Goal: Share content

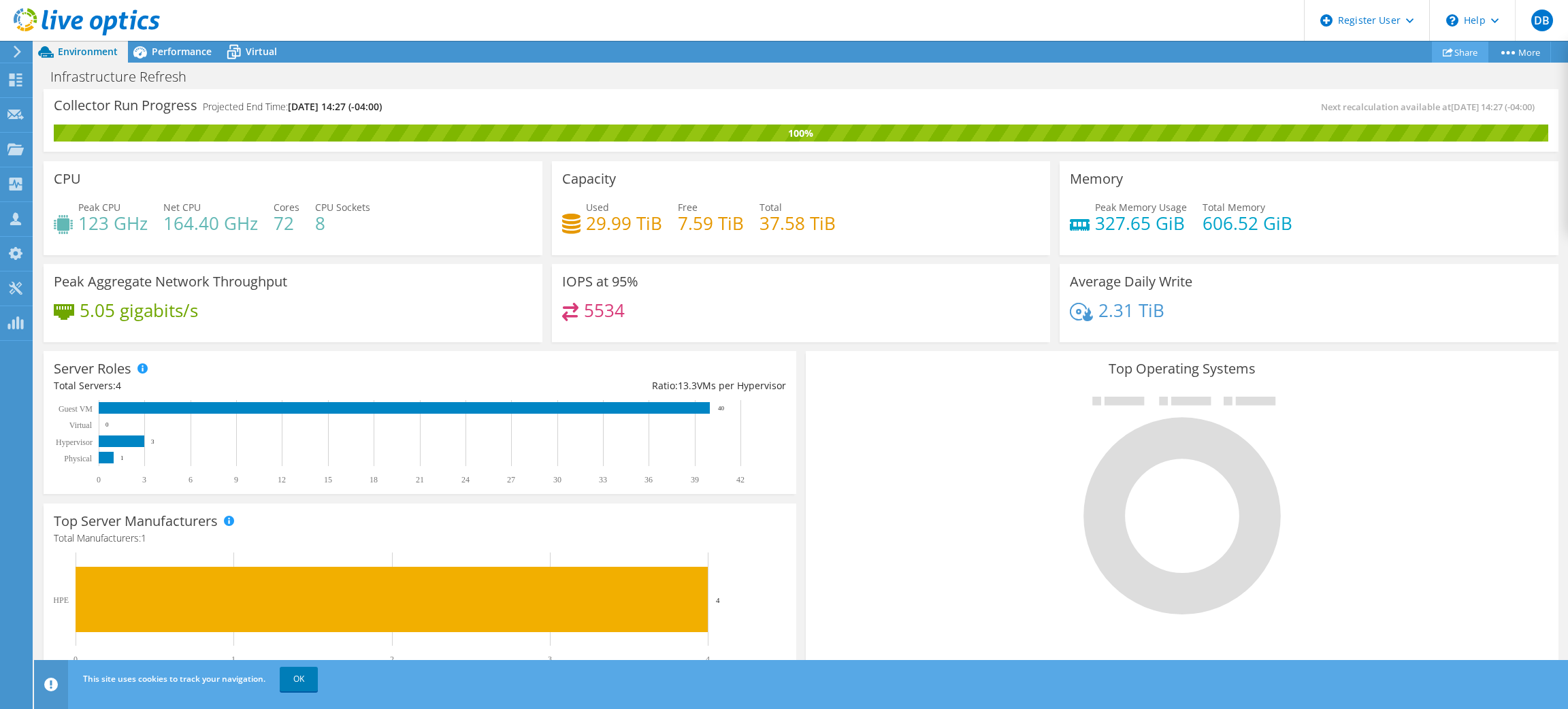
click at [1459, 53] on link "Share" at bounding box center [1460, 52] width 56 height 21
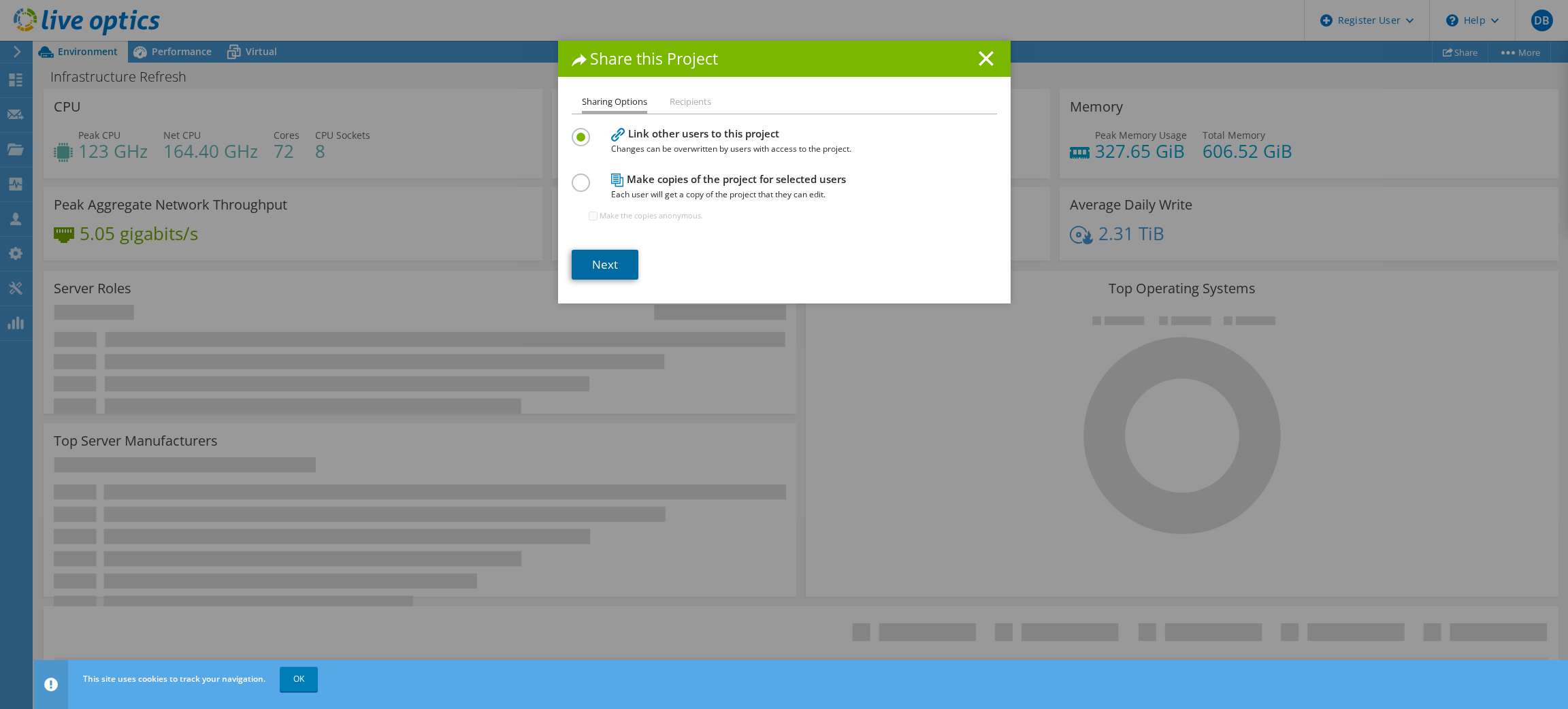
click at [595, 256] on link "Next" at bounding box center [604, 264] width 67 height 30
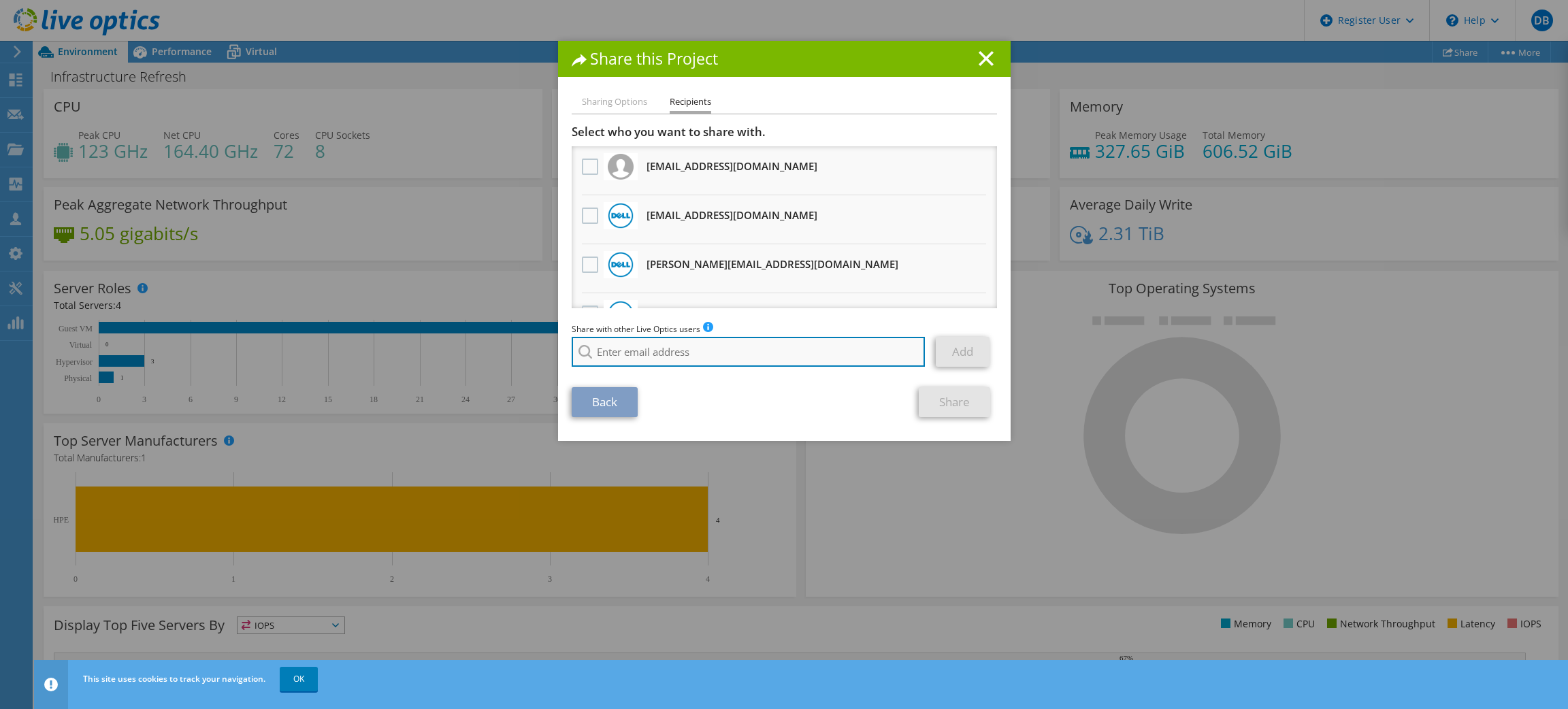
click at [693, 348] on input "search" at bounding box center [748, 352] width 354 height 30
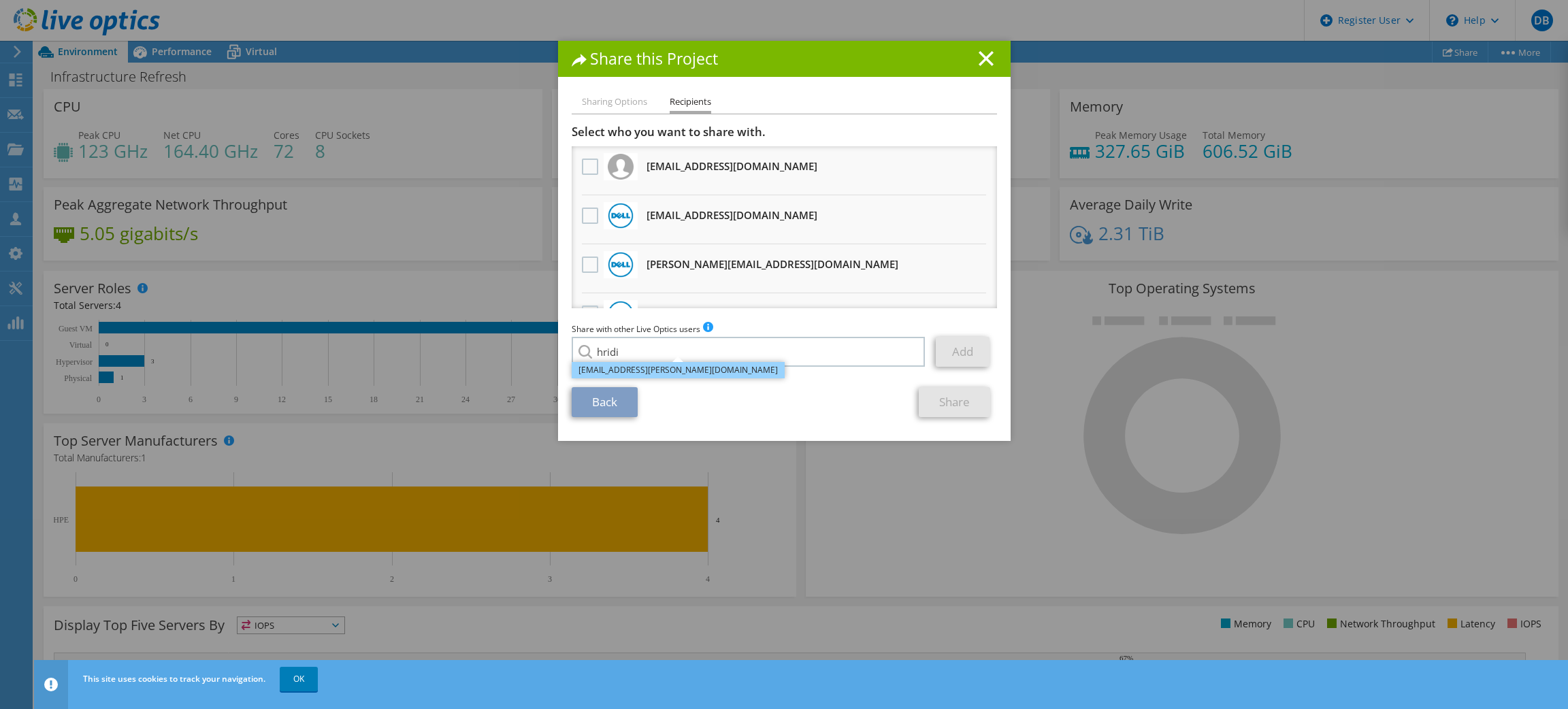
click at [659, 375] on li "[EMAIL_ADDRESS][PERSON_NAME][DOMAIN_NAME]" at bounding box center [677, 370] width 213 height 16
type input "[EMAIL_ADDRESS][PERSON_NAME][DOMAIN_NAME]"
click at [958, 351] on link "Add" at bounding box center [962, 352] width 53 height 30
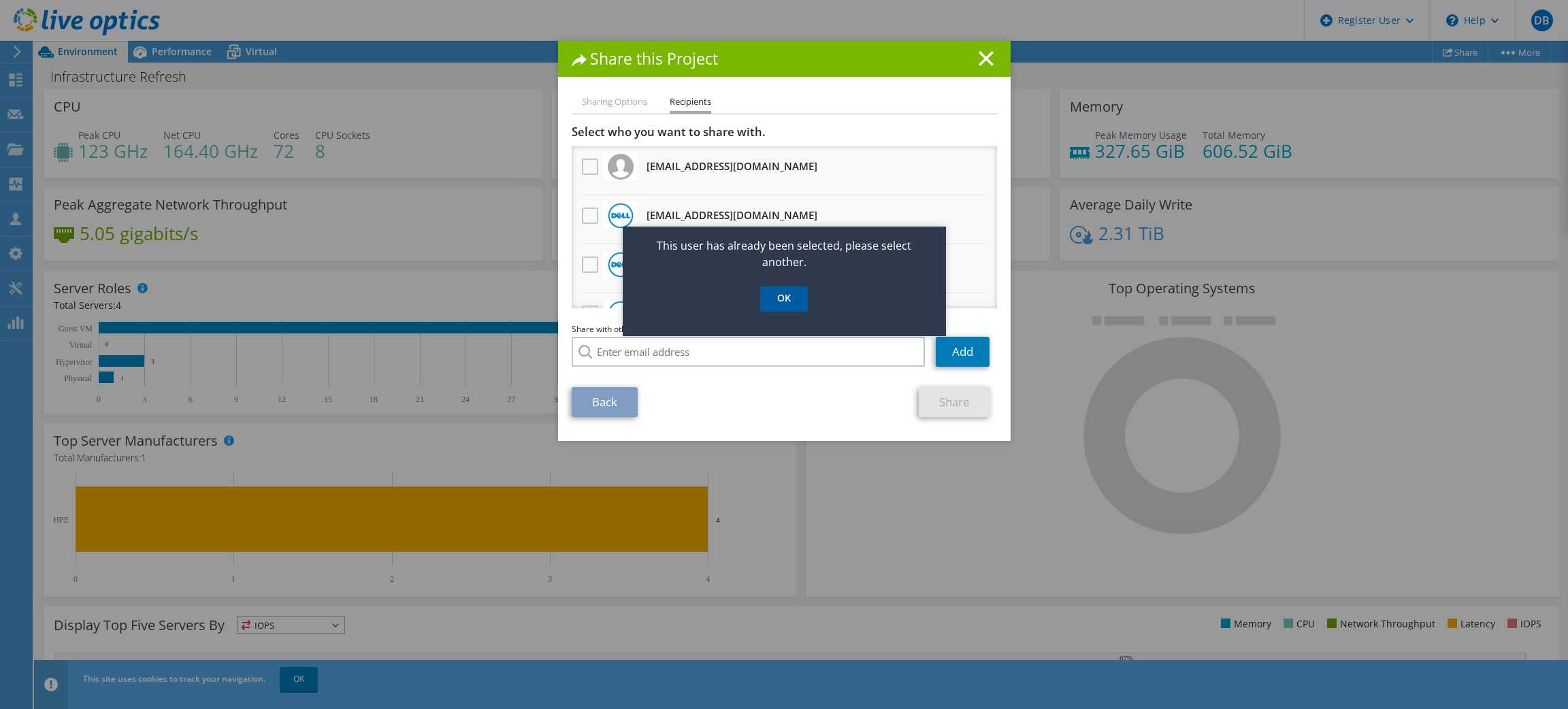
click at [785, 306] on link "OK" at bounding box center [784, 298] width 48 height 25
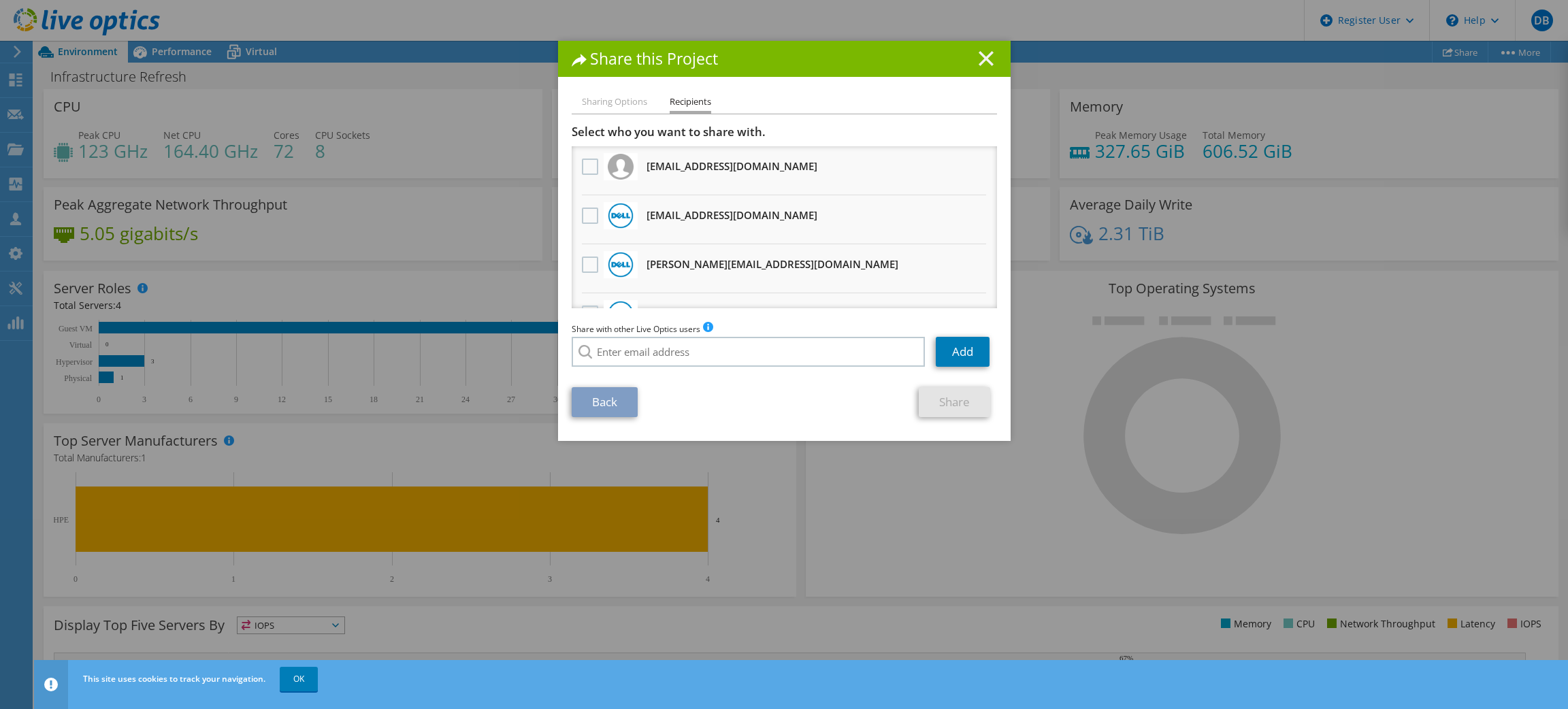
click at [980, 56] on line at bounding box center [986, 58] width 14 height 14
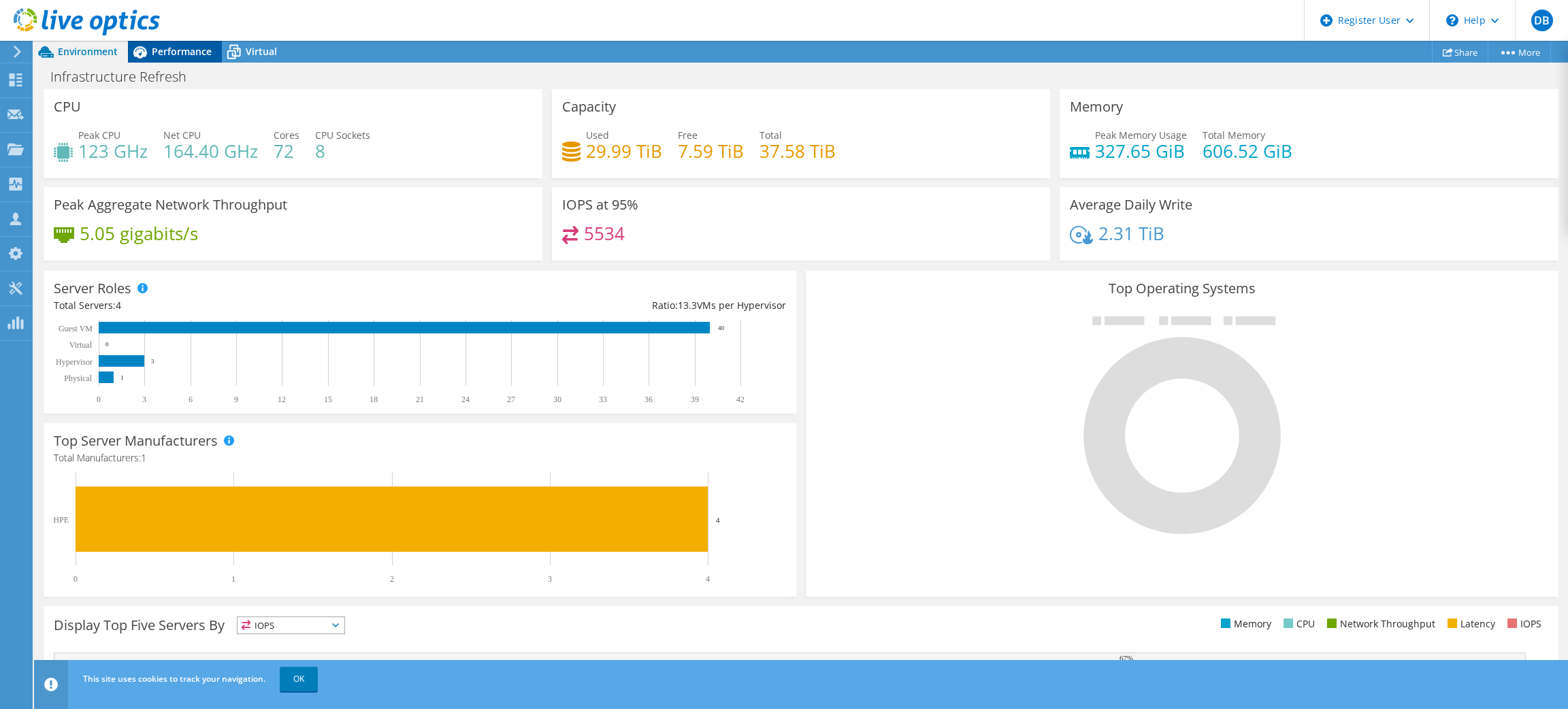
click at [179, 53] on span "Performance" at bounding box center [182, 52] width 60 height 13
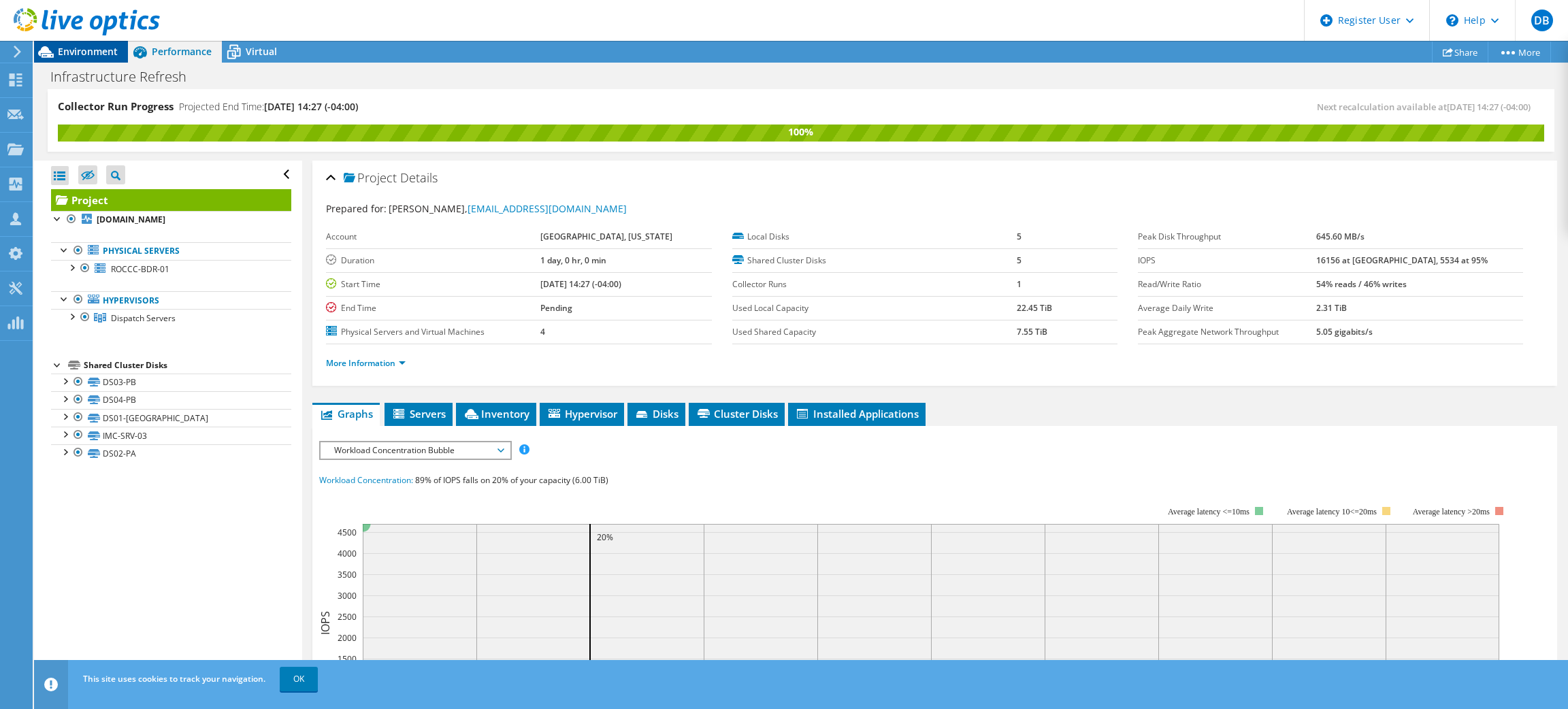
click at [108, 54] on span "Environment" at bounding box center [88, 52] width 60 height 13
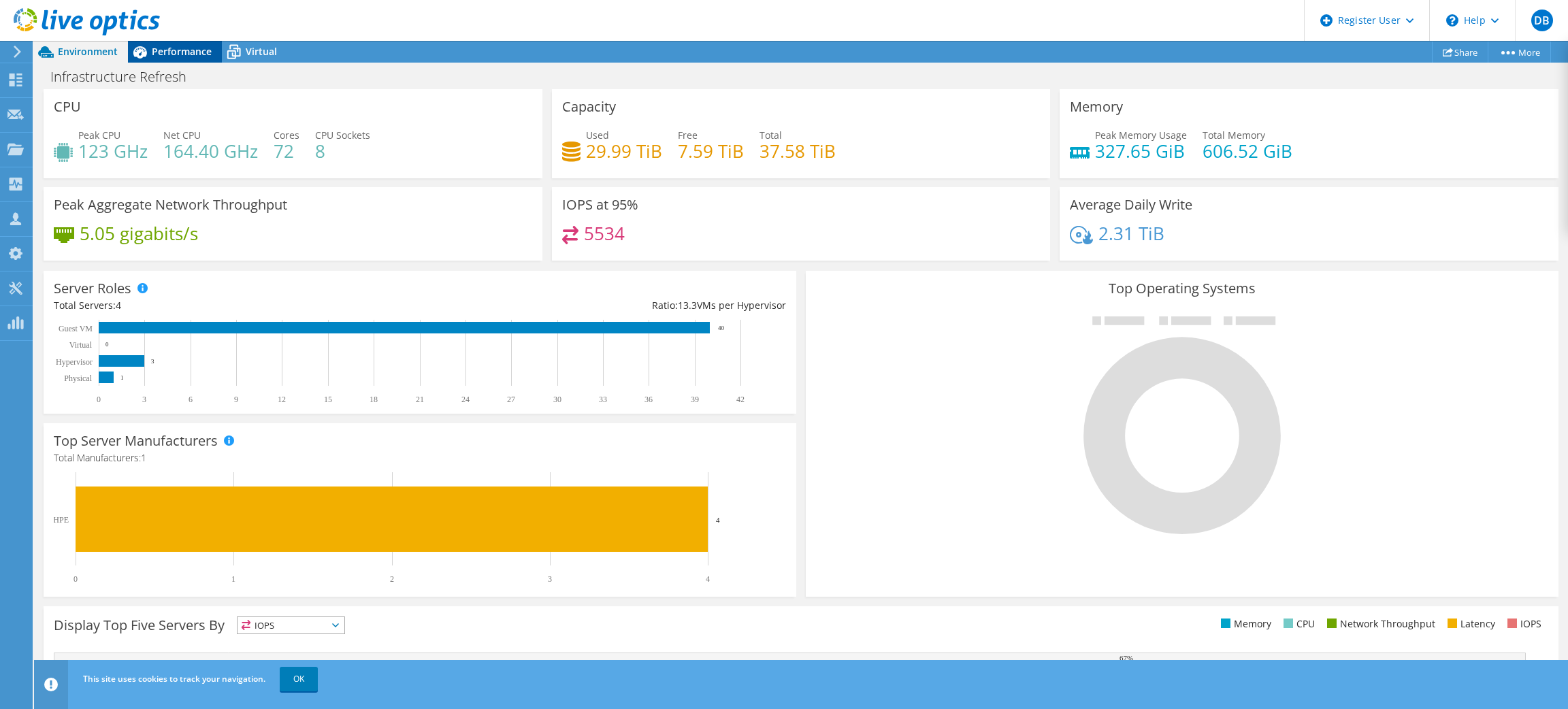
click at [183, 49] on span "Performance" at bounding box center [182, 52] width 60 height 13
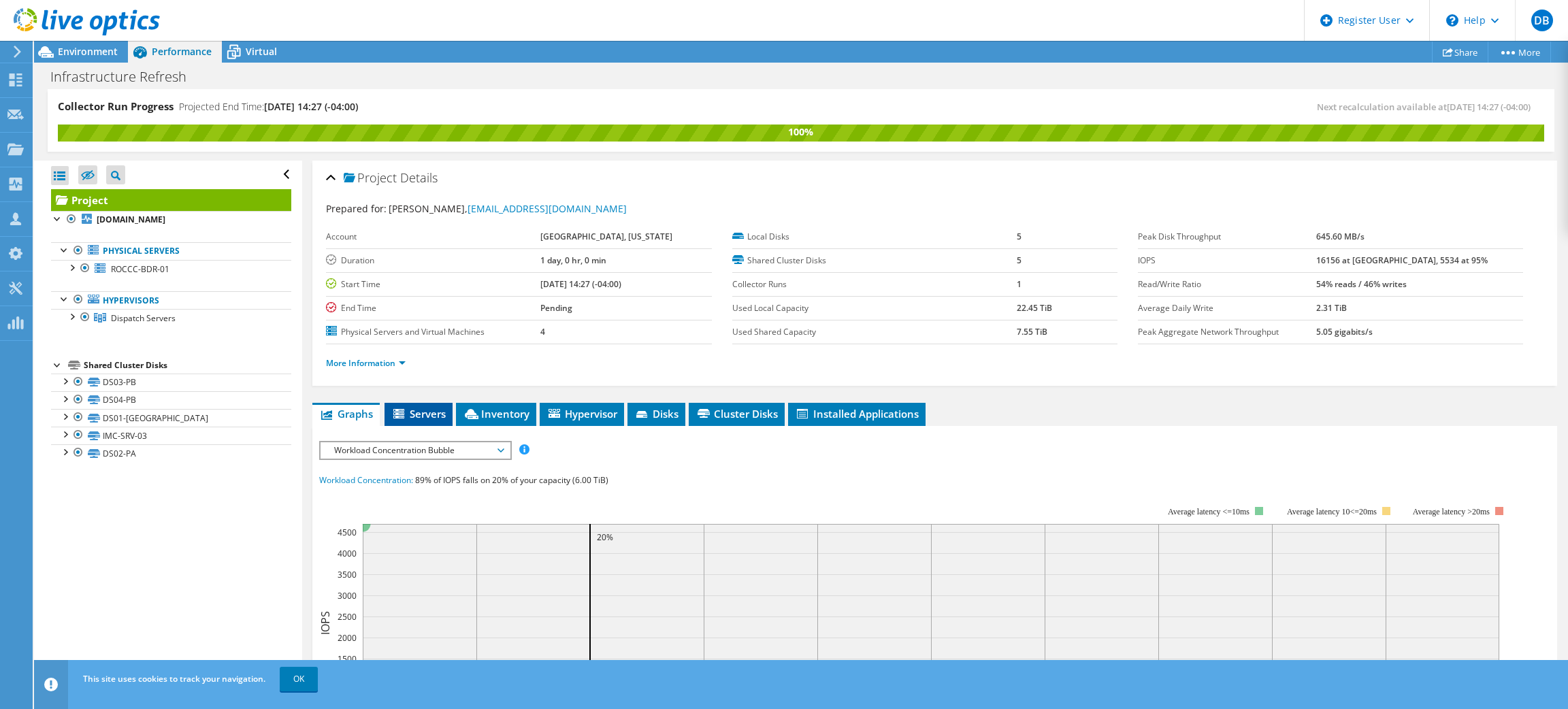
click at [426, 420] on li "Servers" at bounding box center [419, 414] width 69 height 23
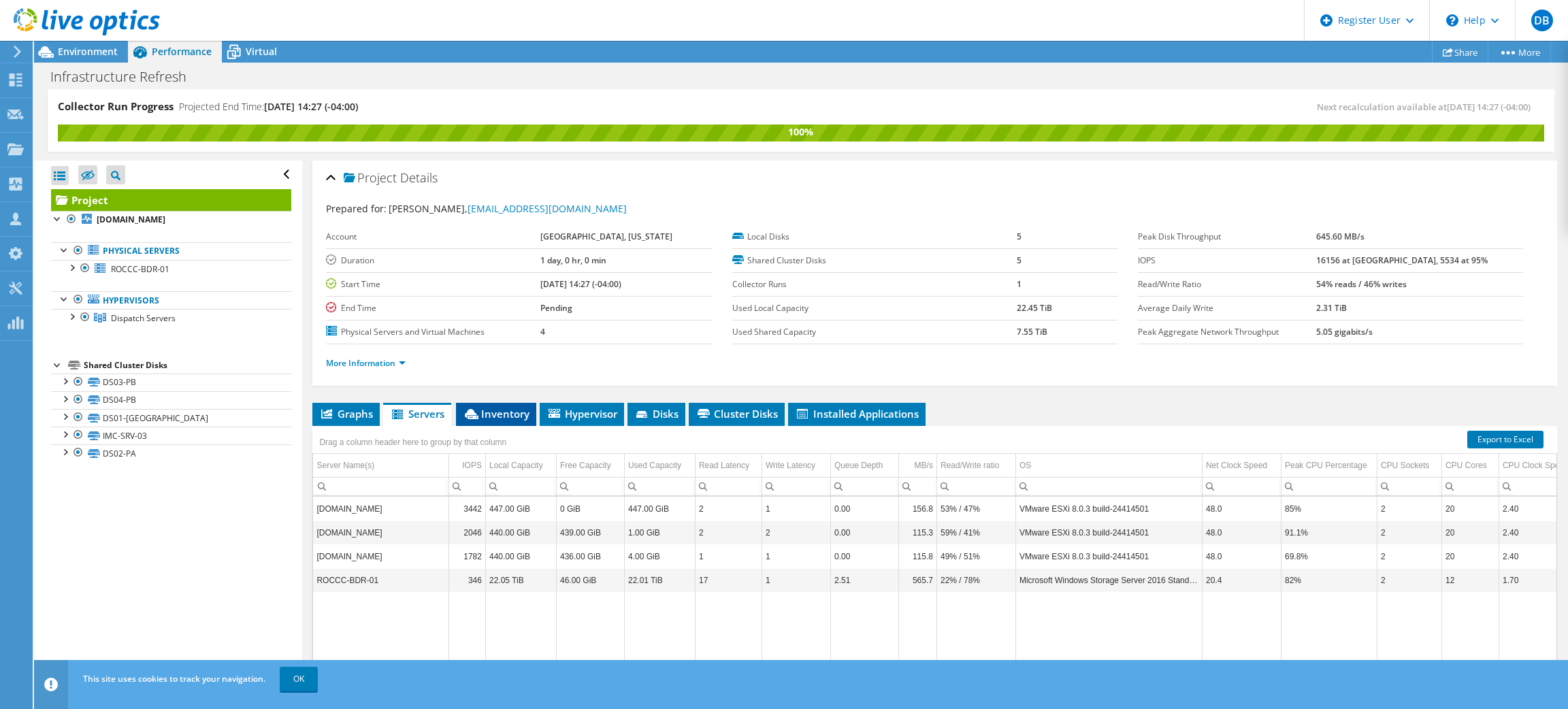
click at [507, 413] on span "Inventory" at bounding box center [495, 414] width 67 height 14
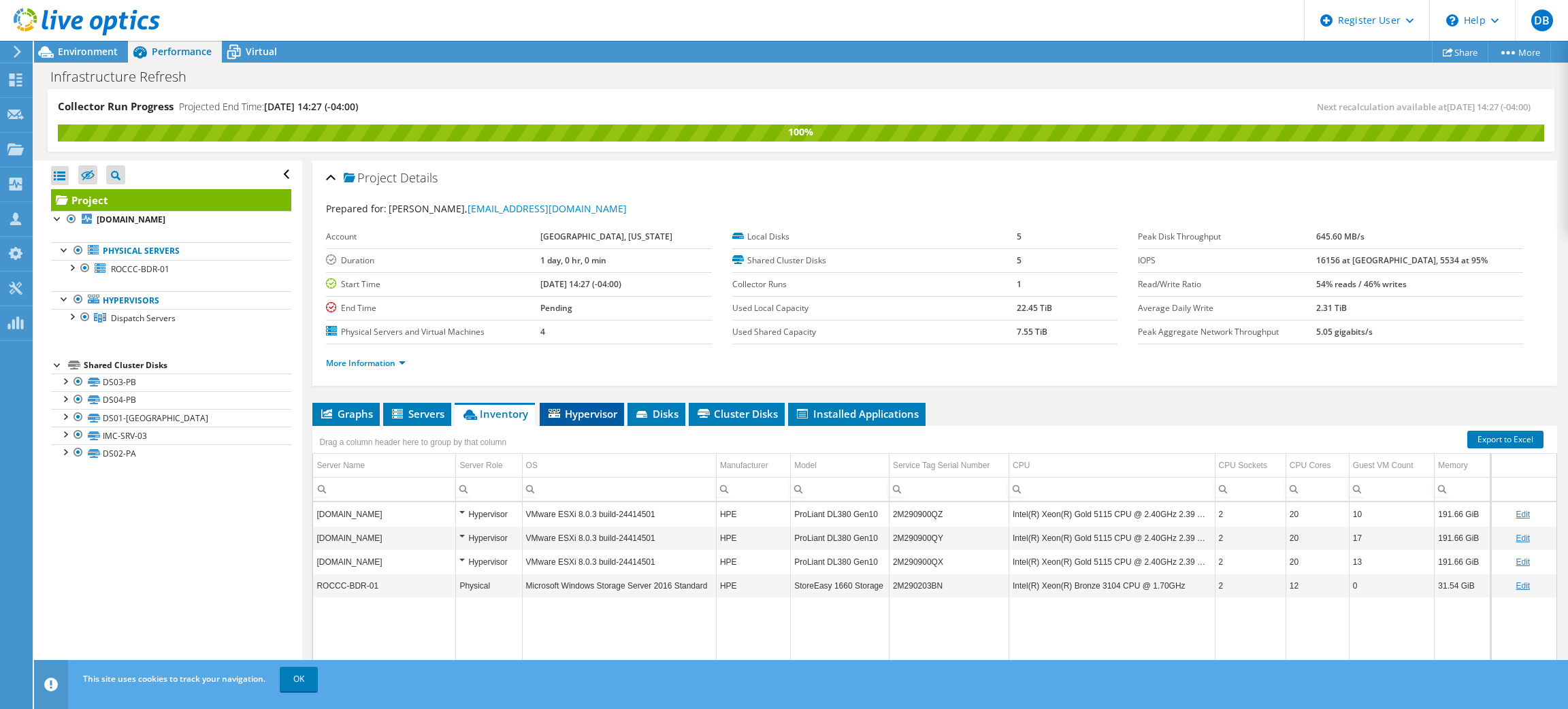
click at [590, 404] on li "Hypervisor" at bounding box center [582, 414] width 84 height 23
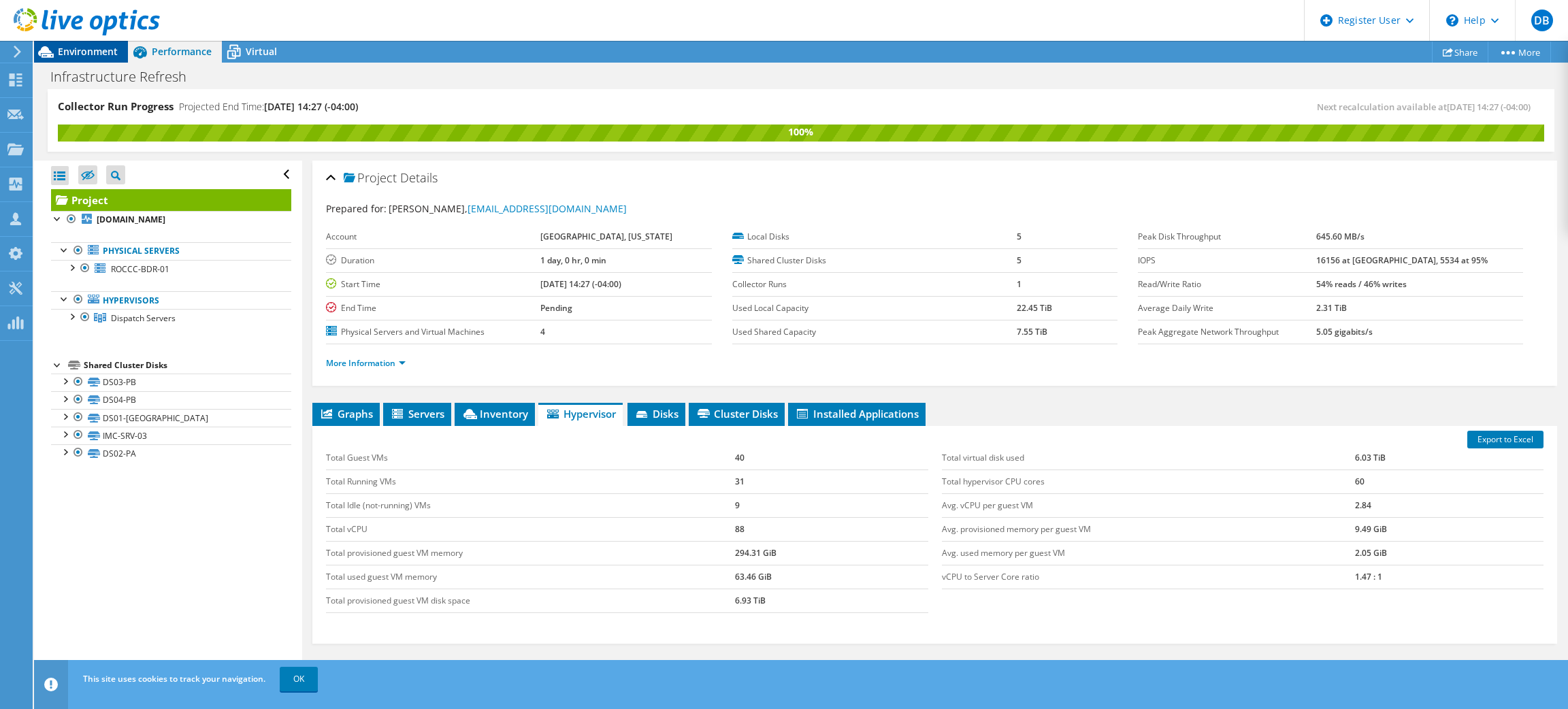
click at [79, 52] on span "Environment" at bounding box center [88, 52] width 60 height 13
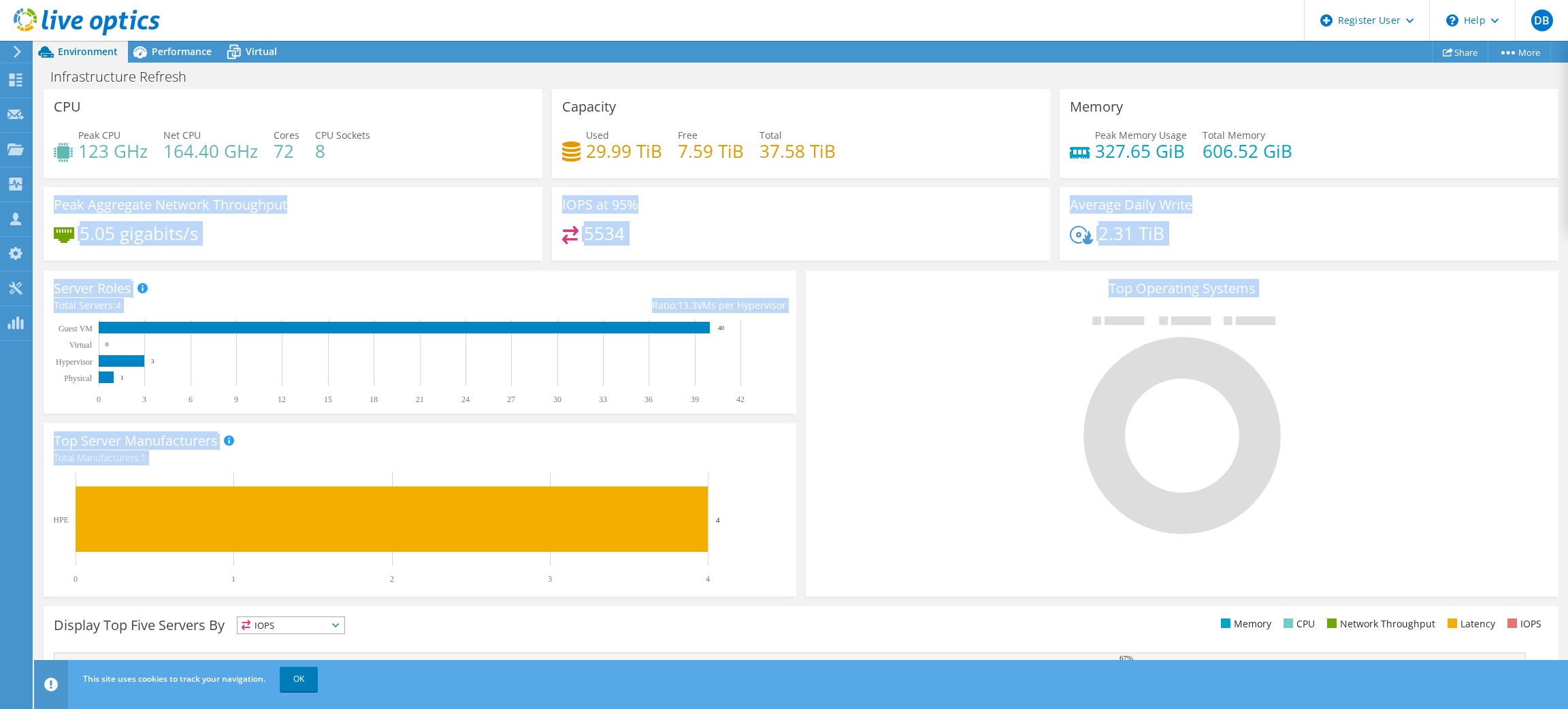
drag, startPoint x: 1447, startPoint y: 166, endPoint x: 1211, endPoint y: 437, distance: 359.4
click at [1211, 437] on section "CPU Peak CPU 123 GHz Net CPU 164.40 GHz Cores 72 CPU Sockets 8 Capacity Used 29…" at bounding box center [800, 485] width 1534 height 792
